Goal: Obtain resource: Download file/media

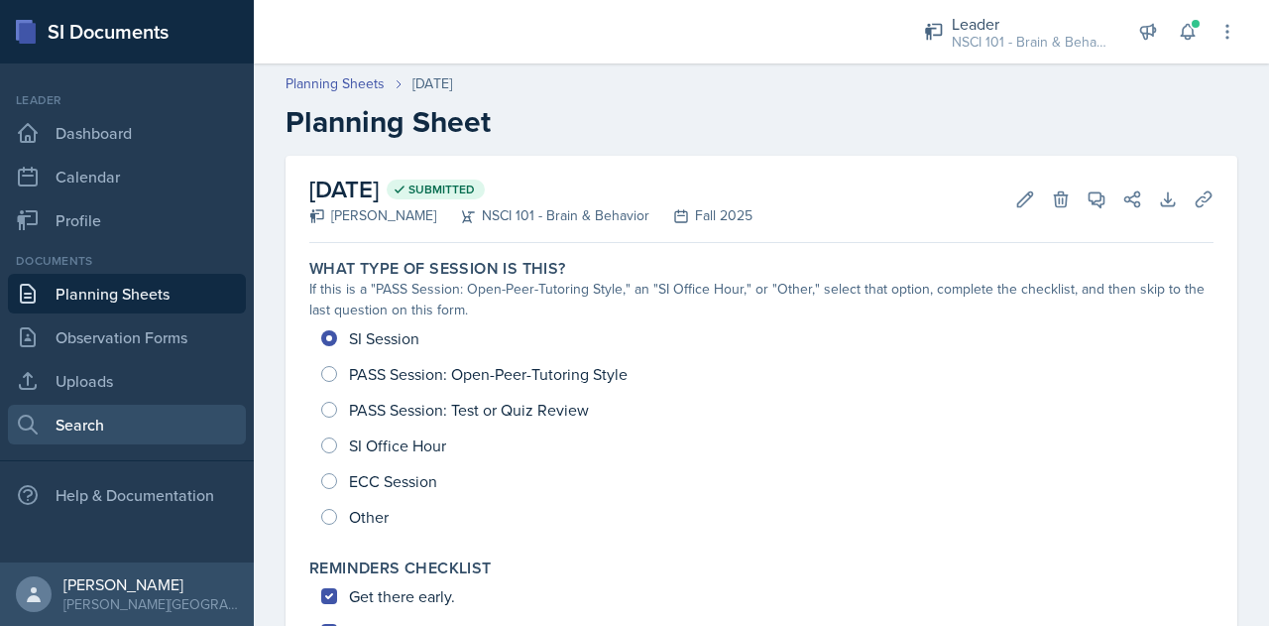
click at [97, 430] on link "Search" at bounding box center [127, 425] width 238 height 40
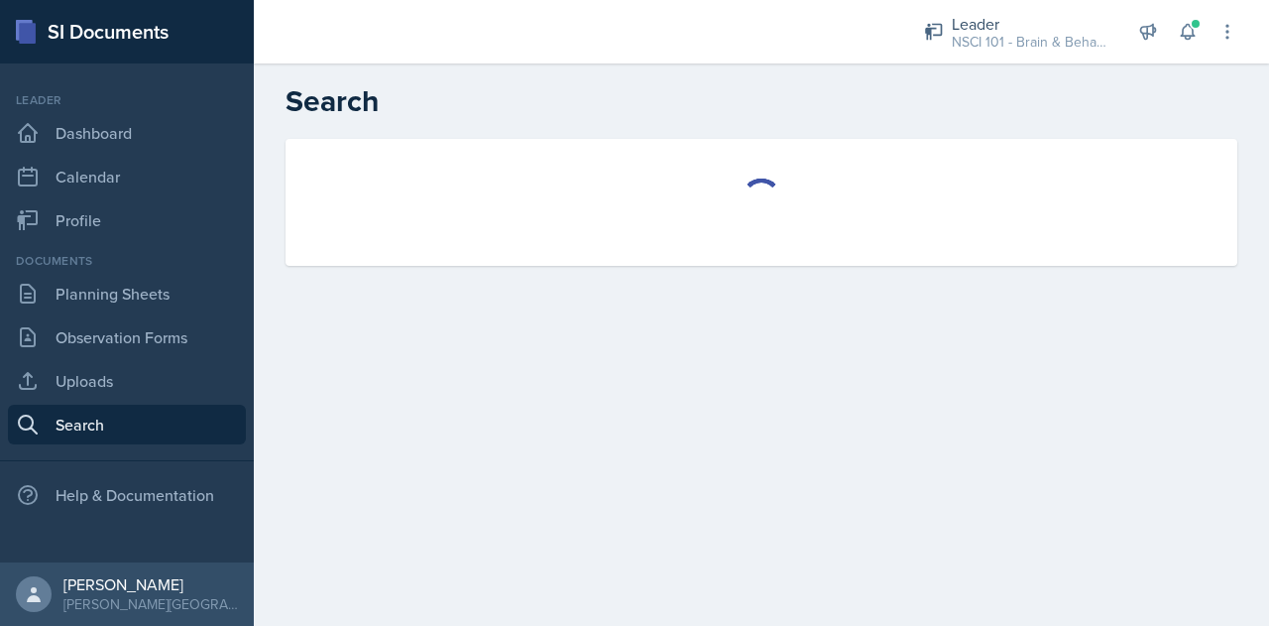
select select "all"
select select "1"
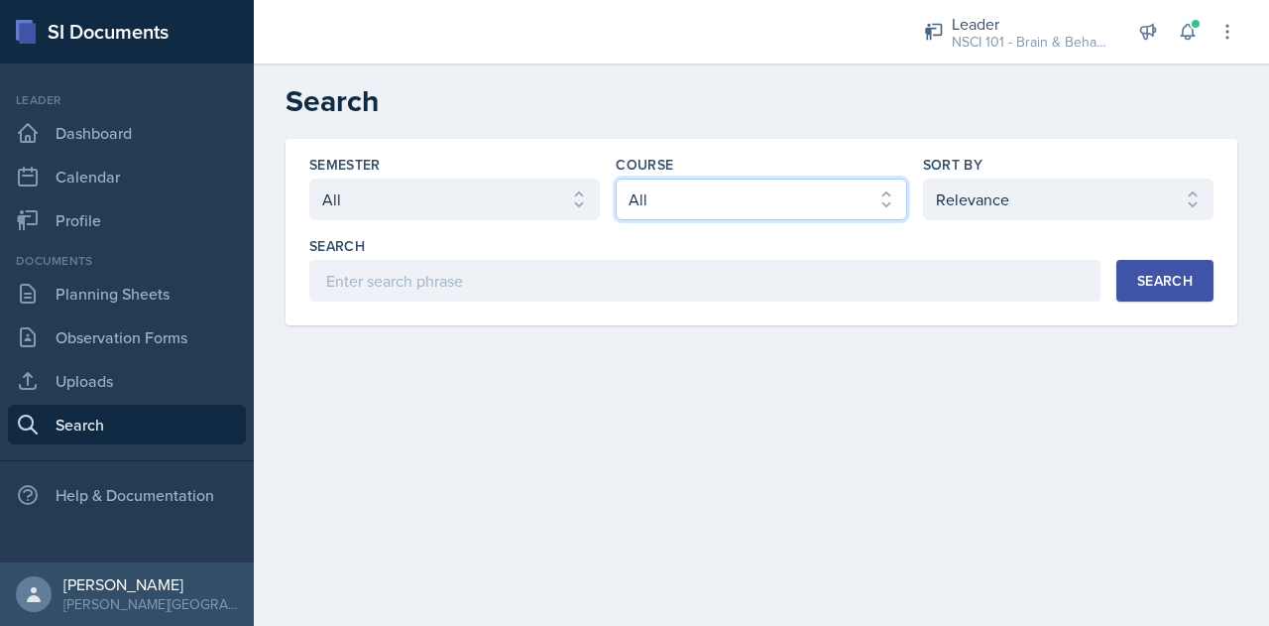
click at [698, 204] on select "Select course All ACCT 113 - Principles of Accounting I ACCT 213 - Intermediate…" at bounding box center [761, 199] width 291 height 42
select select "81bb374f-e51e-405f-8b12-8170eea9df7e"
click at [616, 178] on select "Select course All ACCT 113 - Principles of Accounting I ACCT 213 - Intermediate…" at bounding box center [761, 199] width 291 height 42
click at [1140, 298] on button "Search" at bounding box center [1164, 281] width 97 height 42
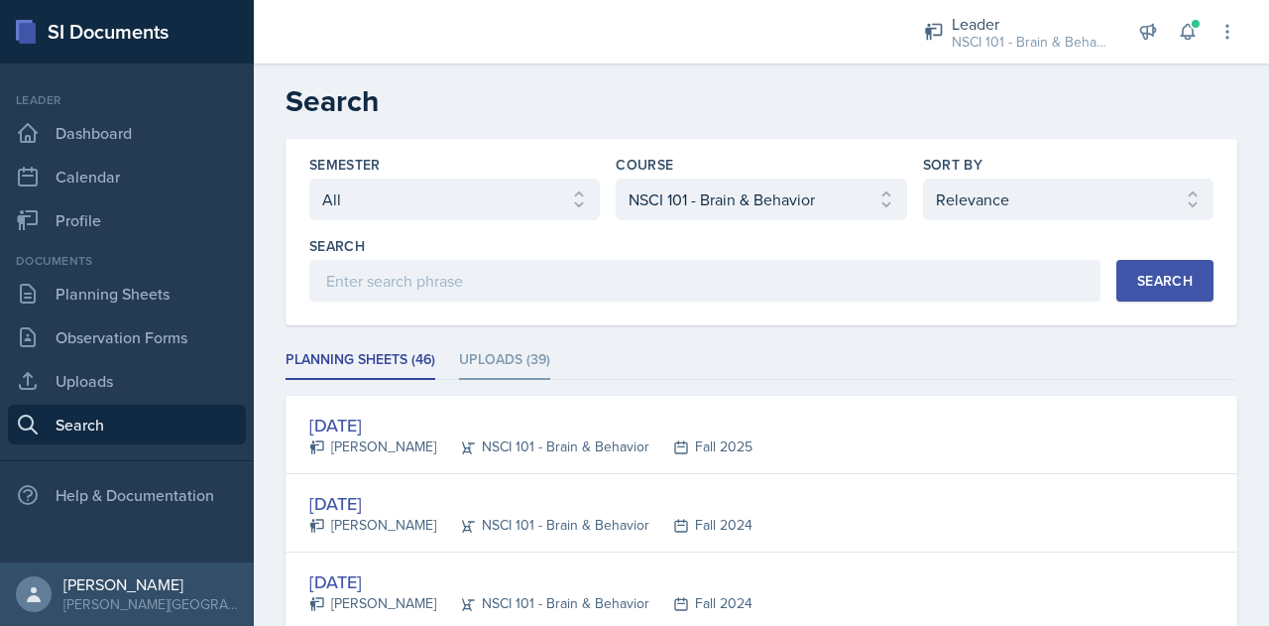
click at [532, 358] on li "Uploads (39)" at bounding box center [504, 360] width 91 height 39
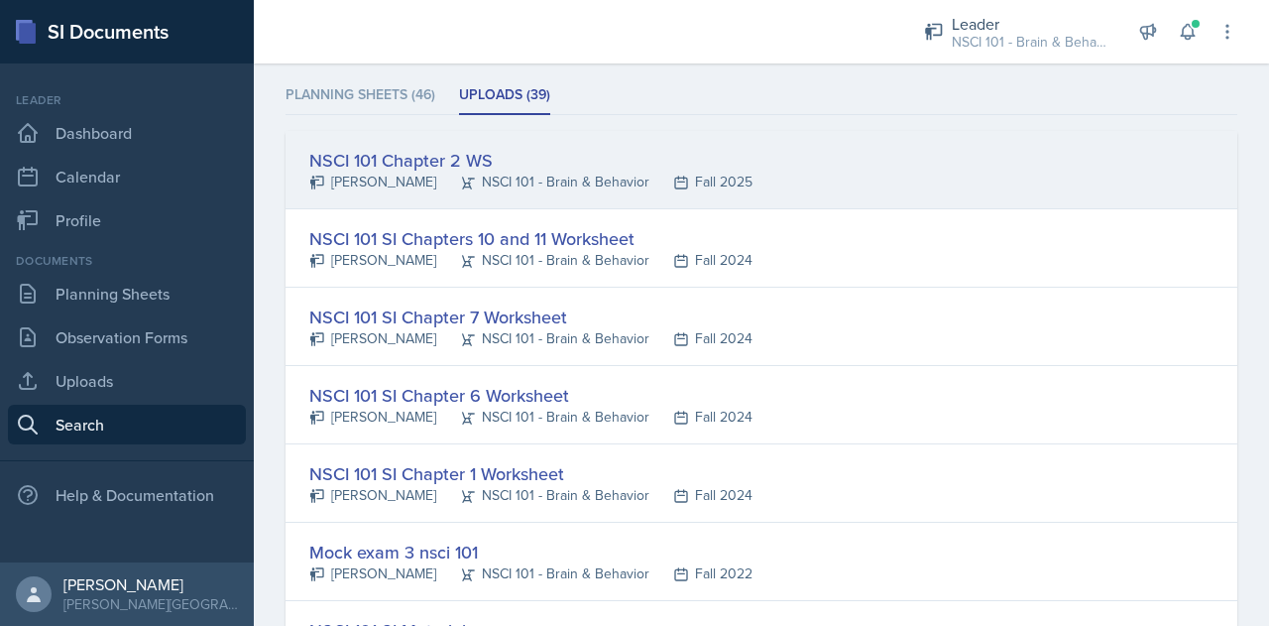
scroll to position [280, 0]
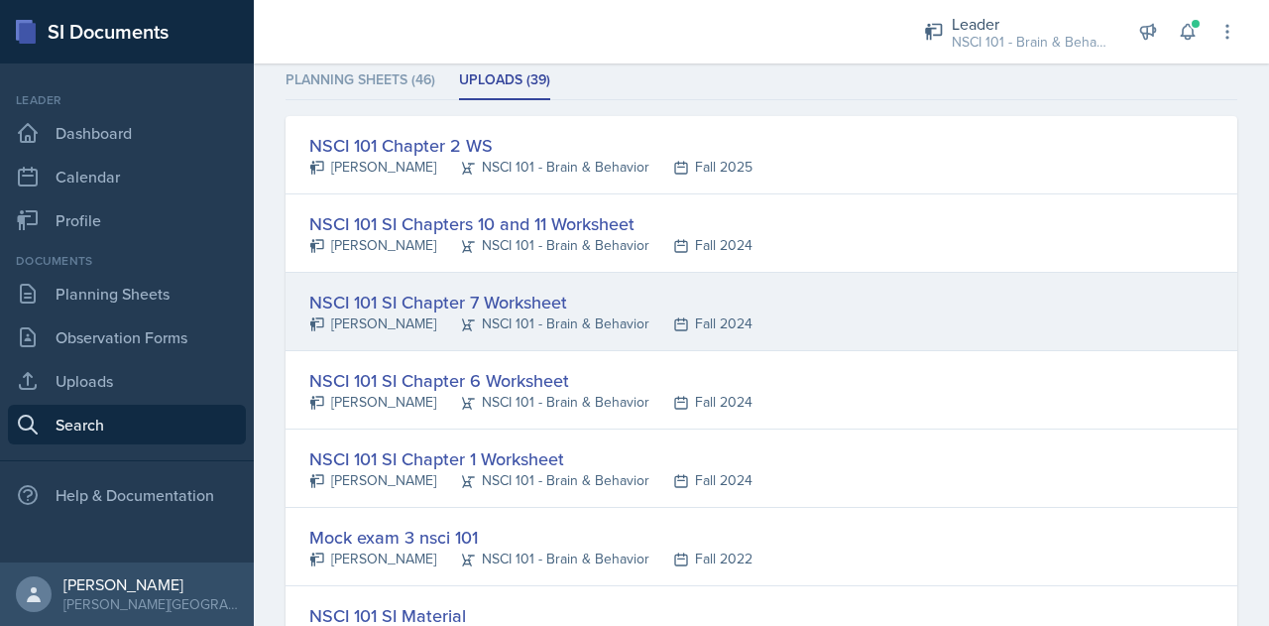
click at [434, 300] on div "NSCI 101 SI Chapter 7 Worksheet" at bounding box center [530, 302] width 443 height 27
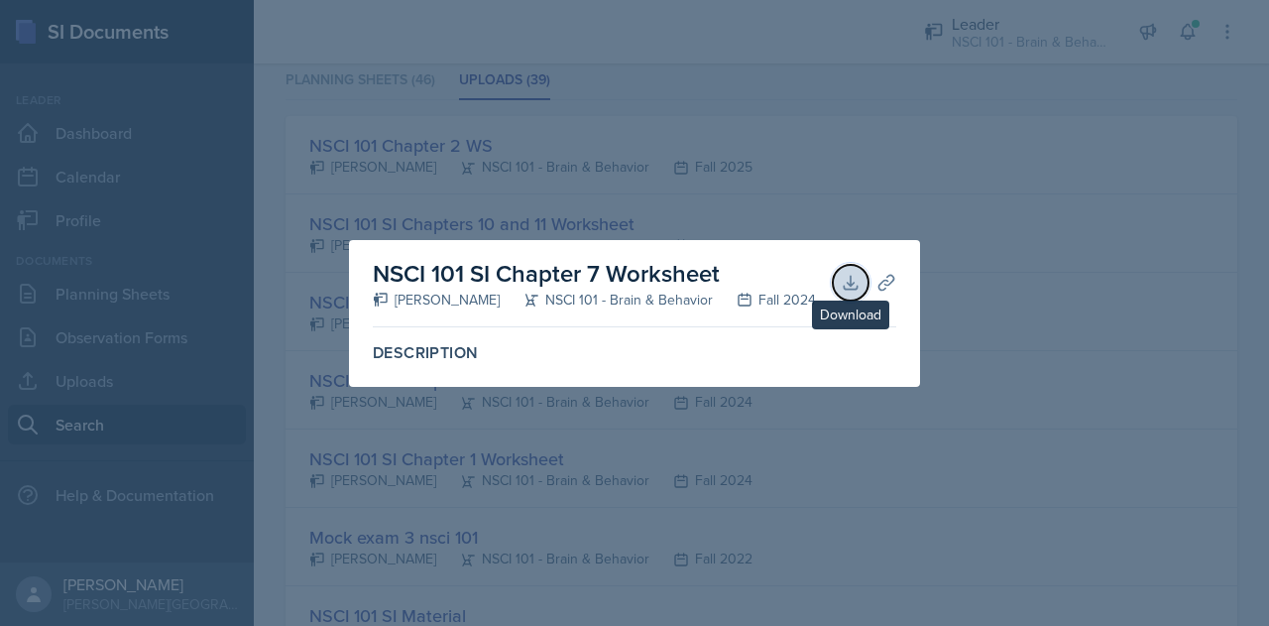
click at [849, 283] on icon at bounding box center [851, 283] width 20 height 20
click at [1009, 354] on div at bounding box center [634, 313] width 1269 height 626
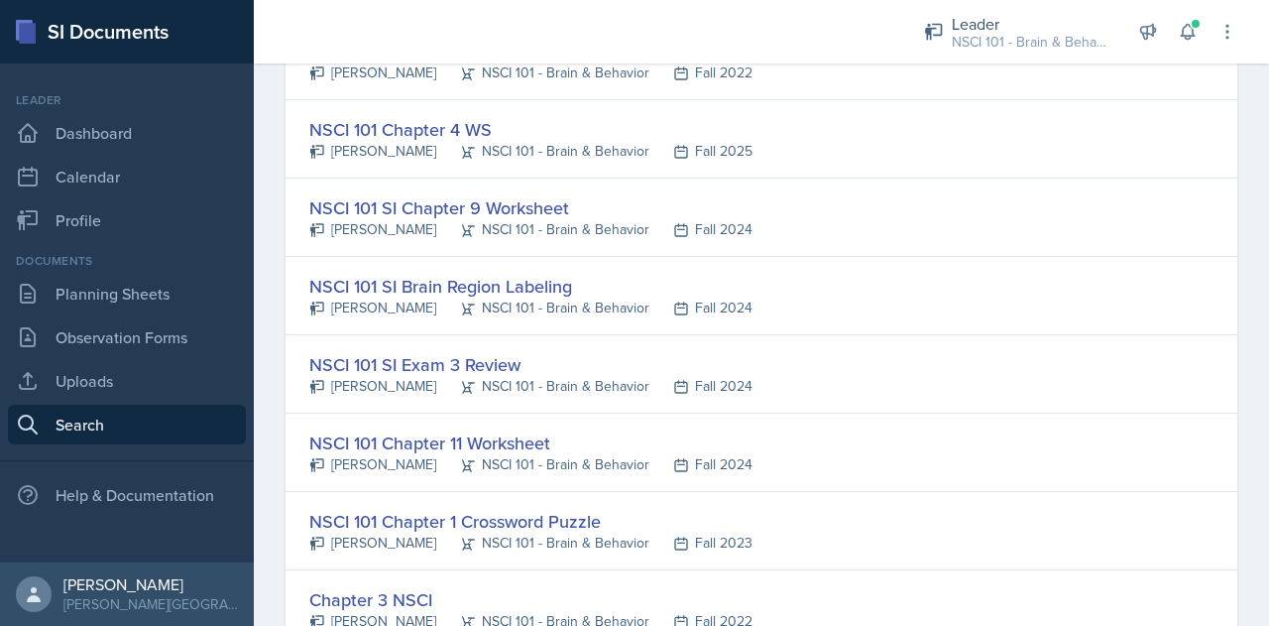
scroll to position [1236, 0]
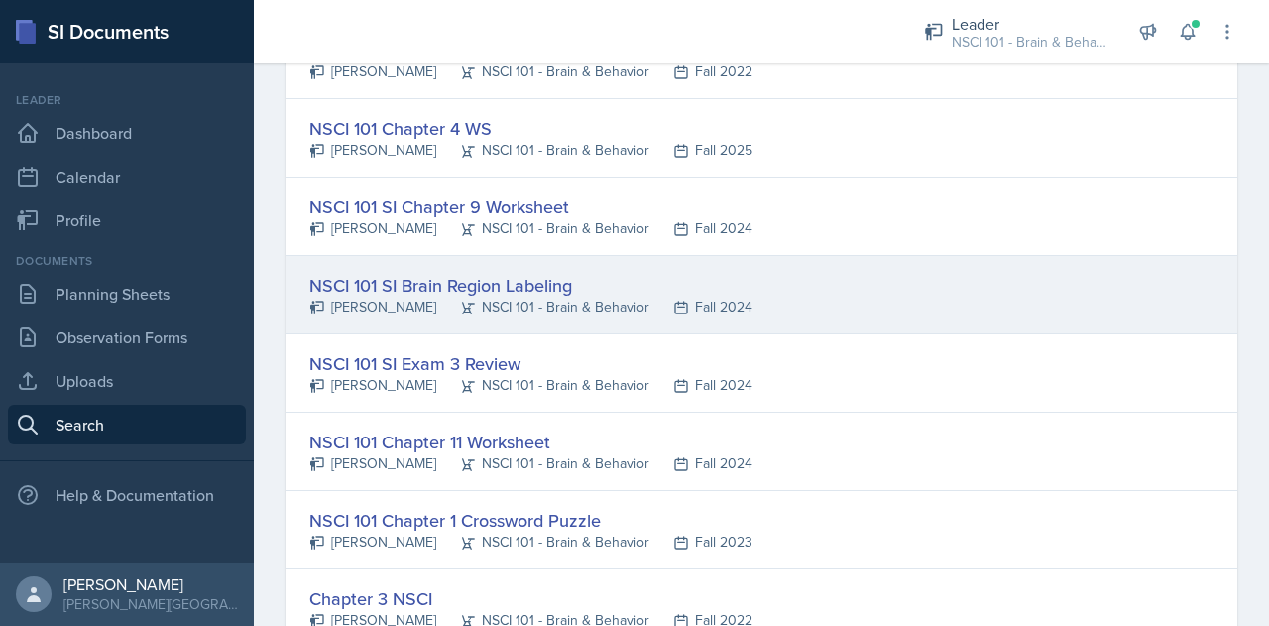
click at [407, 264] on div "NSCI 101 SI Brain Region Labeling [PERSON_NAME] NSCI 101 - Brain & Behavior Fal…" at bounding box center [762, 295] width 952 height 78
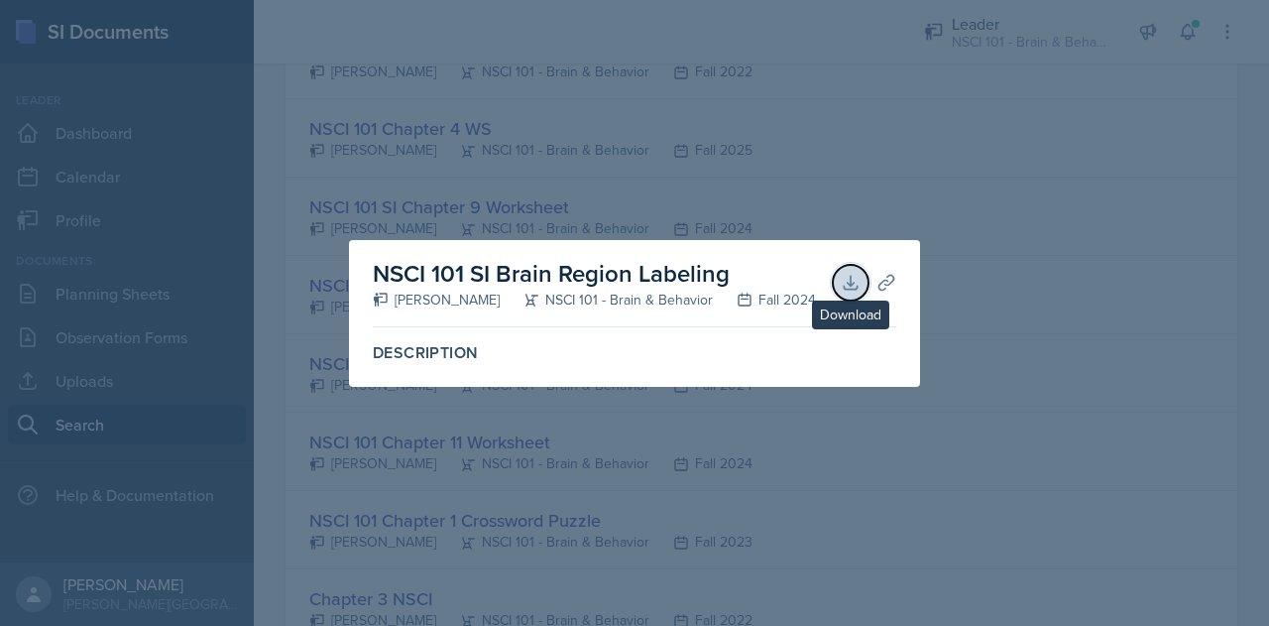
click at [846, 293] on button "Download" at bounding box center [851, 283] width 36 height 36
click at [1033, 68] on div at bounding box center [634, 313] width 1269 height 626
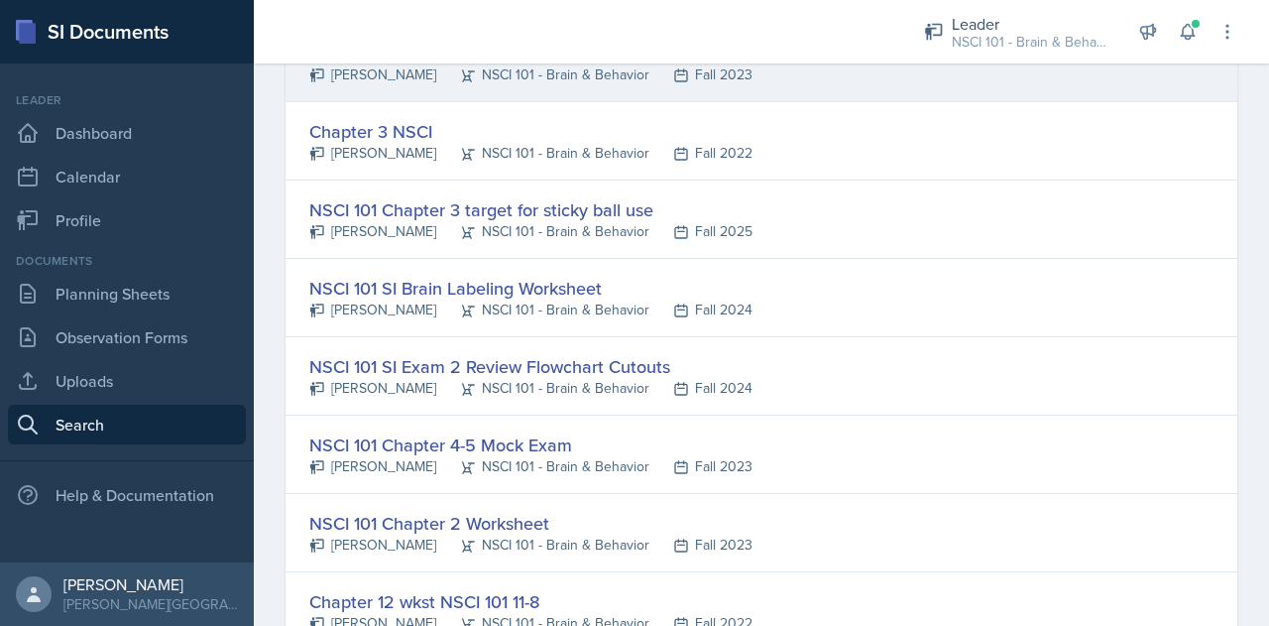
scroll to position [1713, 0]
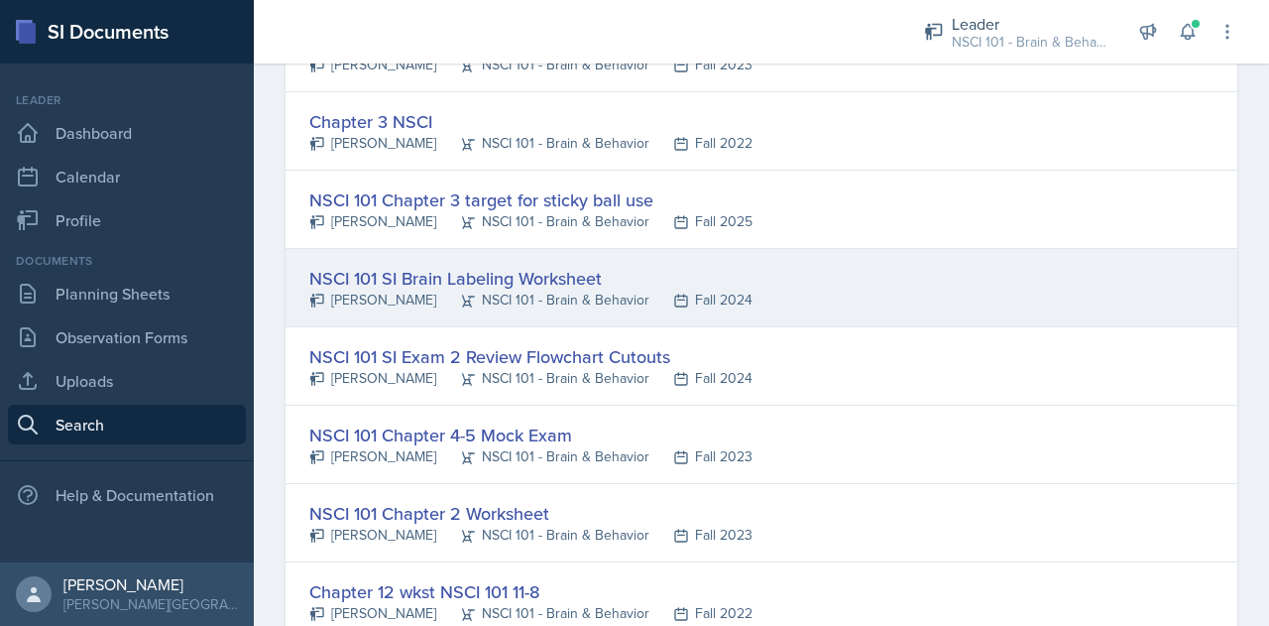
click at [496, 266] on div "NSCI 101 SI Brain Labeling Worksheet" at bounding box center [530, 278] width 443 height 27
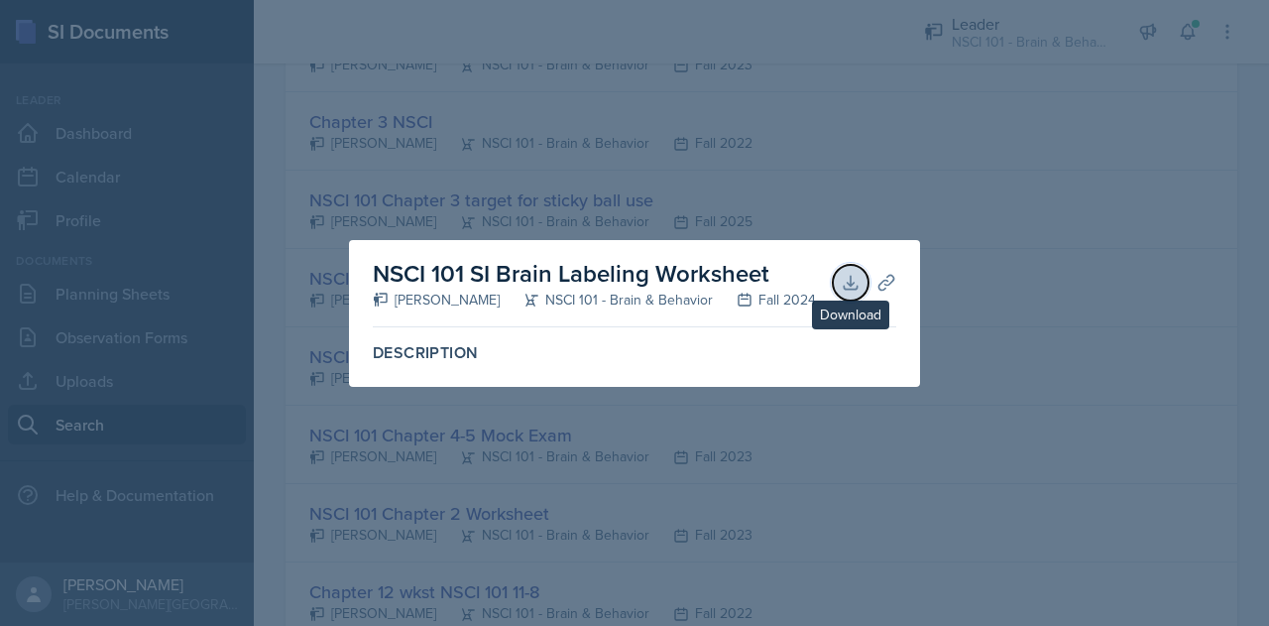
click at [847, 277] on icon at bounding box center [851, 283] width 20 height 20
click at [681, 453] on div at bounding box center [634, 313] width 1269 height 626
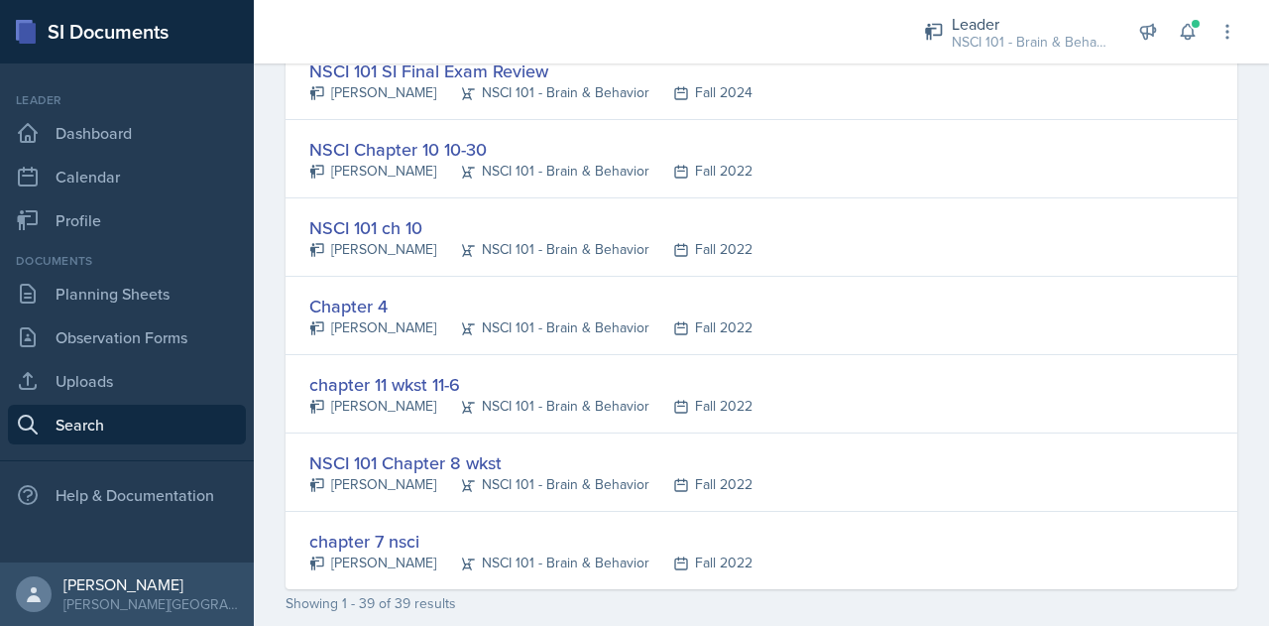
scroll to position [2935, 0]
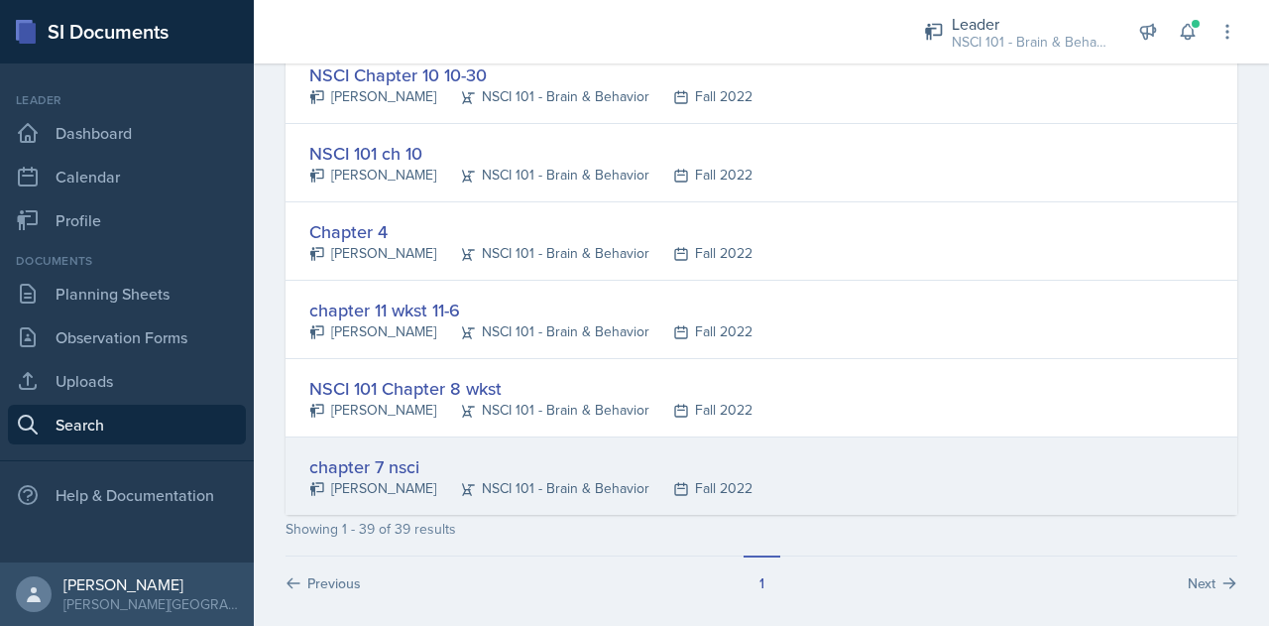
click at [399, 455] on div "chapter 7 nsci" at bounding box center [530, 466] width 443 height 27
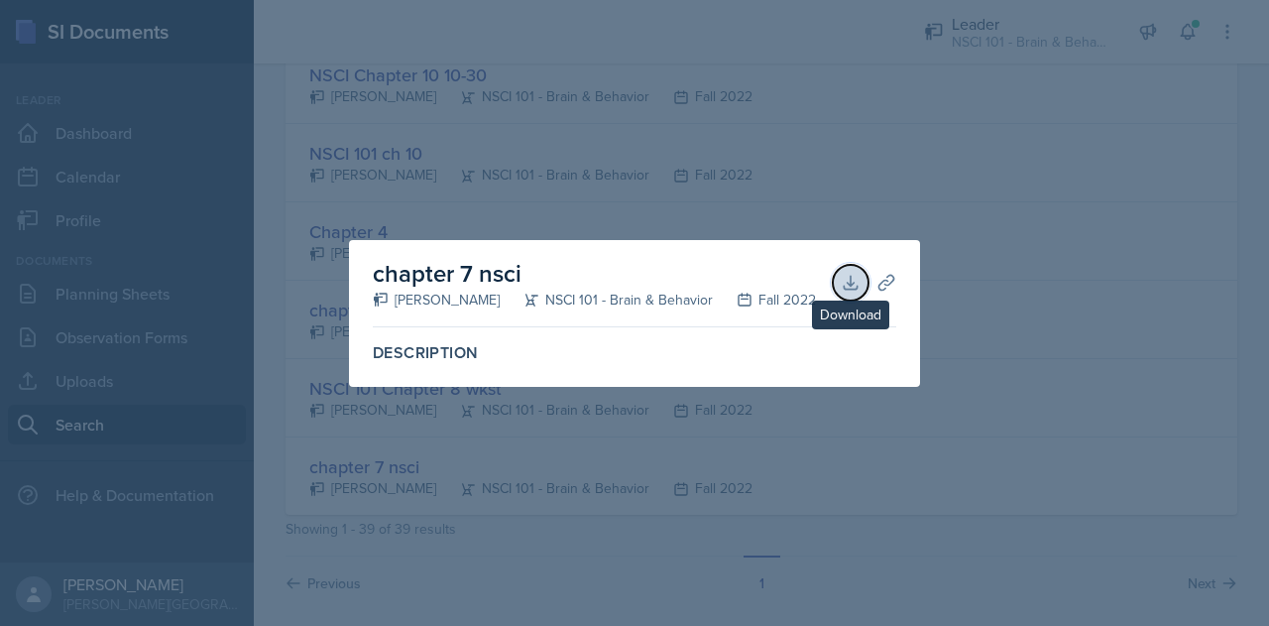
click at [841, 286] on icon at bounding box center [851, 283] width 20 height 20
click at [1112, 128] on div at bounding box center [634, 313] width 1269 height 626
